Goal: Task Accomplishment & Management: Use online tool/utility

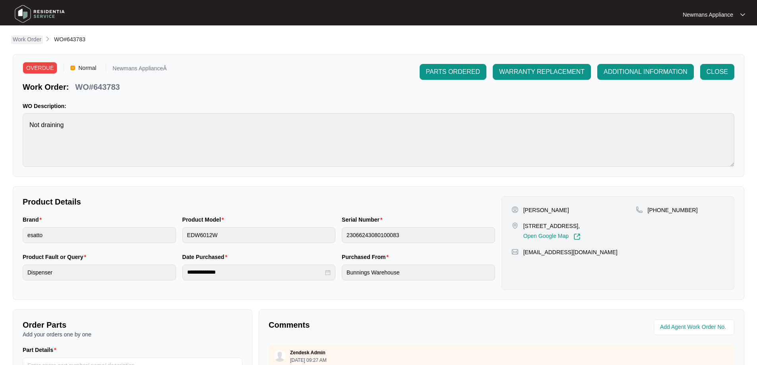
click at [34, 39] on p "Work Order" at bounding box center [27, 39] width 29 height 8
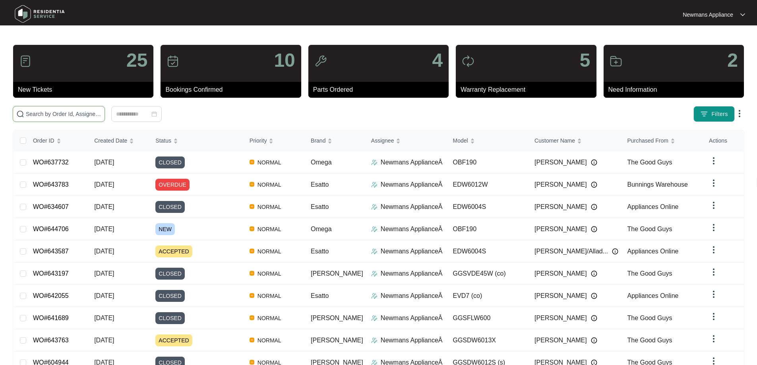
click at [101, 114] on input "text" at bounding box center [63, 114] width 75 height 9
paste input "644706"
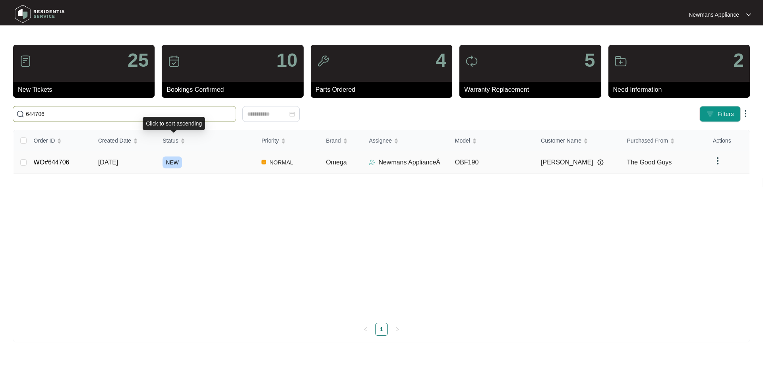
type input "644706"
click at [118, 163] on span "[DATE]" at bounding box center [108, 162] width 20 height 7
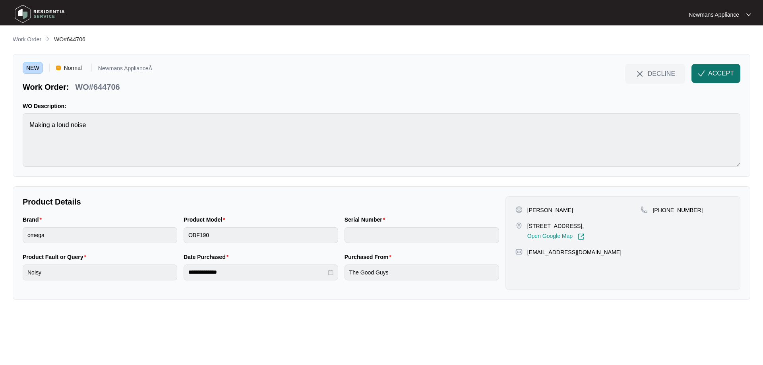
click at [718, 79] on button "ACCEPT" at bounding box center [715, 73] width 49 height 19
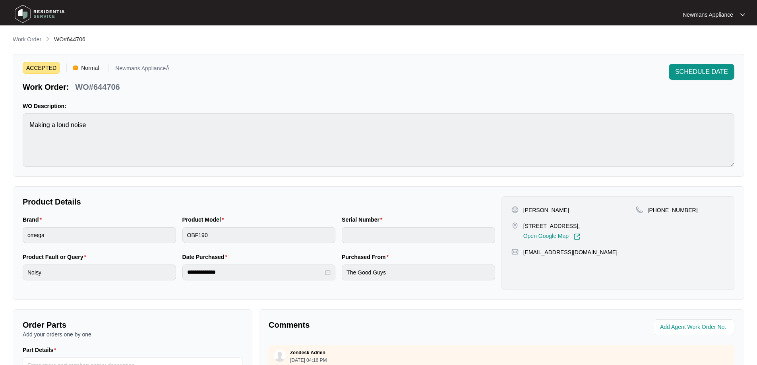
click at [551, 211] on p "[PERSON_NAME]" at bounding box center [546, 210] width 46 height 8
copy p "Holland"
click at [526, 209] on p "[PERSON_NAME]" at bounding box center [546, 210] width 46 height 8
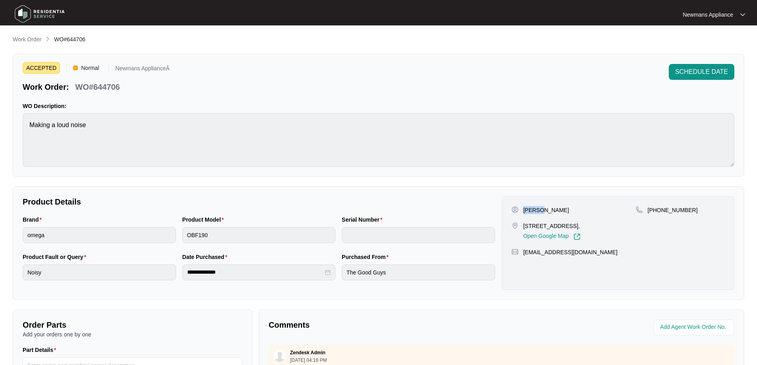
copy p "[PERSON_NAME]"
drag, startPoint x: 524, startPoint y: 226, endPoint x: 563, endPoint y: 225, distance: 39.7
click at [563, 225] on p "[STREET_ADDRESS]," at bounding box center [551, 226] width 57 height 8
copy p "[STREET_ADDRESS]"
drag, startPoint x: 566, startPoint y: 227, endPoint x: 592, endPoint y: 228, distance: 25.8
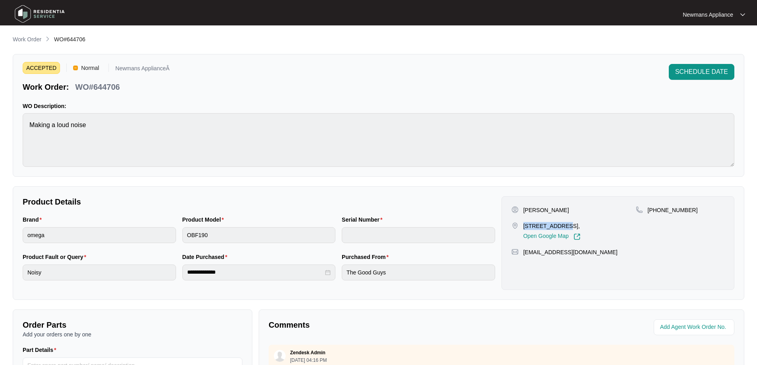
click at [580, 228] on p "[STREET_ADDRESS]," at bounding box center [551, 226] width 57 height 8
copy p "Worongary"
drag, startPoint x: 688, startPoint y: 211, endPoint x: 658, endPoint y: 210, distance: 30.2
click at [658, 210] on div "[PHONE_NUMBER]" at bounding box center [680, 210] width 89 height 8
copy p "411870540"
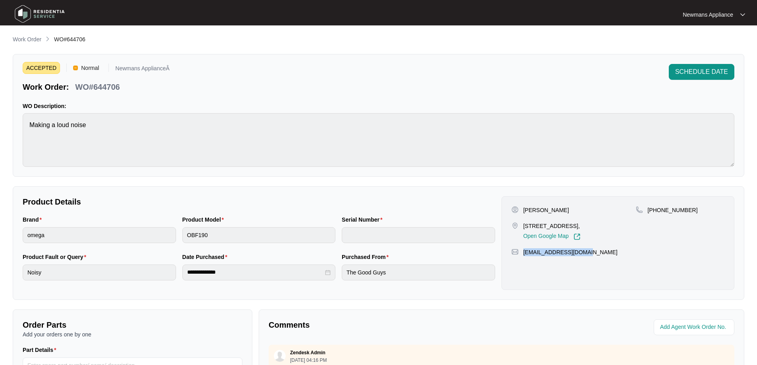
drag, startPoint x: 587, startPoint y: 254, endPoint x: 524, endPoint y: 255, distance: 62.4
click at [524, 255] on div "[EMAIL_ADDRESS][DOMAIN_NAME]" at bounding box center [617, 252] width 213 height 8
copy p "[EMAIL_ADDRESS][DOMAIN_NAME]"
click at [182, 271] on div "**********" at bounding box center [258, 273] width 153 height 16
click at [328, 272] on div "**********" at bounding box center [258, 271] width 479 height 37
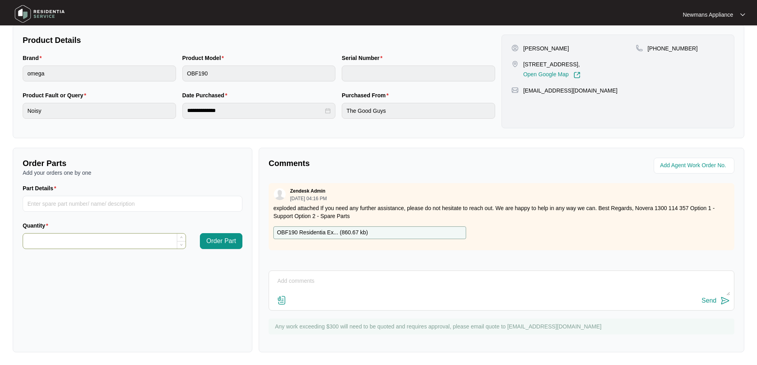
scroll to position [162, 0]
click at [350, 236] on p "OBF190 Residentia Ex... ( 860.67 kb )" at bounding box center [322, 232] width 91 height 9
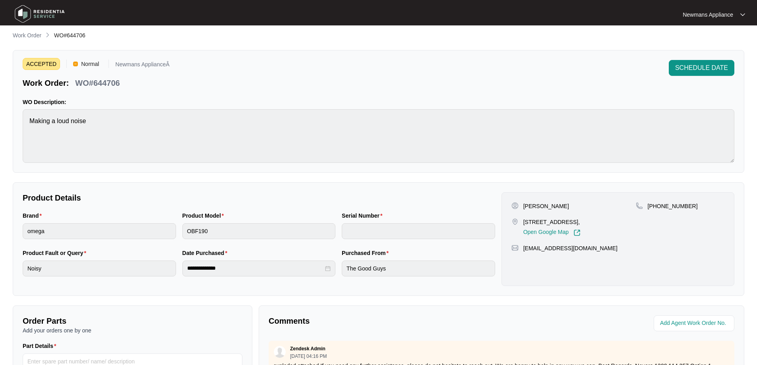
scroll to position [3, 0]
